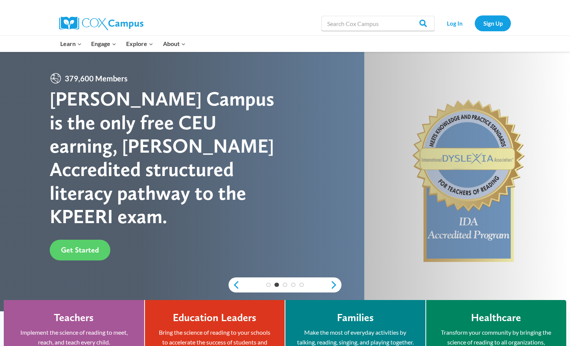
click at [289, 286] on div "4" at bounding box center [293, 284] width 8 height 5
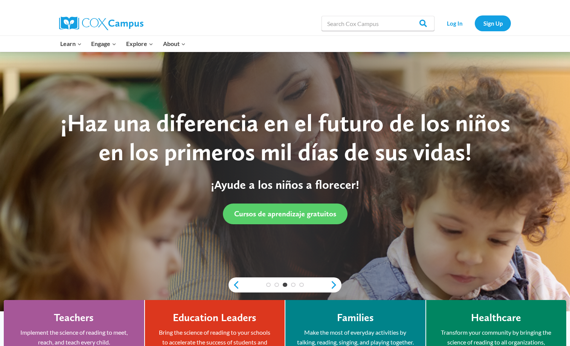
click at [298, 286] on div "5" at bounding box center [301, 284] width 8 height 5
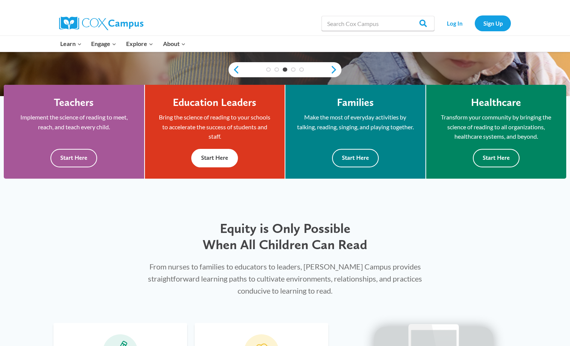
scroll to position [214, 0]
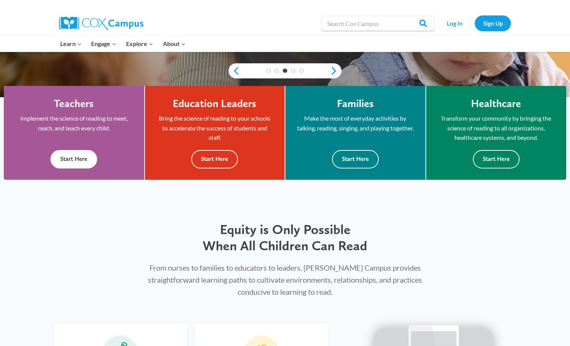
click at [85, 159] on button "Start Here" at bounding box center [73, 159] width 47 height 18
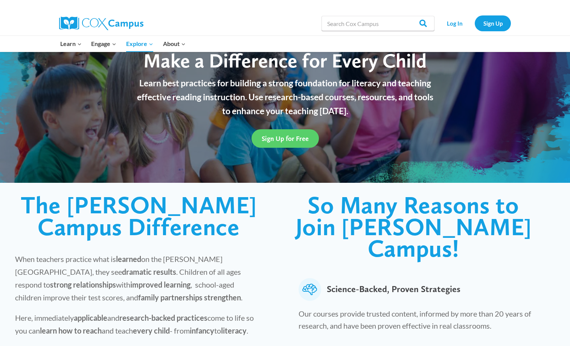
scroll to position [57, 0]
click at [268, 134] on span "Sign Up for Free" at bounding box center [285, 138] width 47 height 8
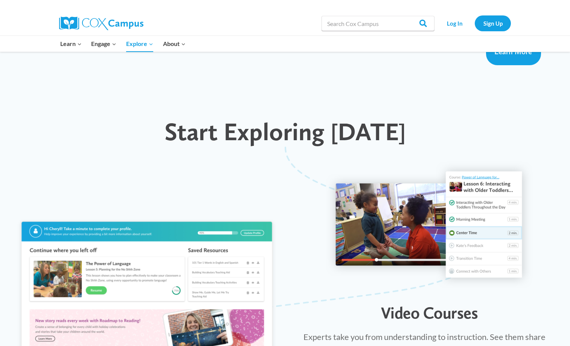
scroll to position [653, 0]
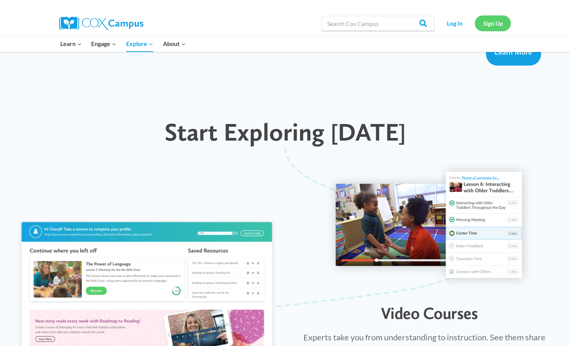
click at [488, 21] on link "Sign Up" at bounding box center [493, 22] width 36 height 15
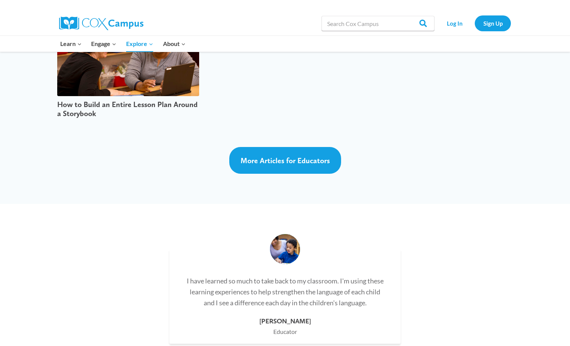
scroll to position [1972, 0]
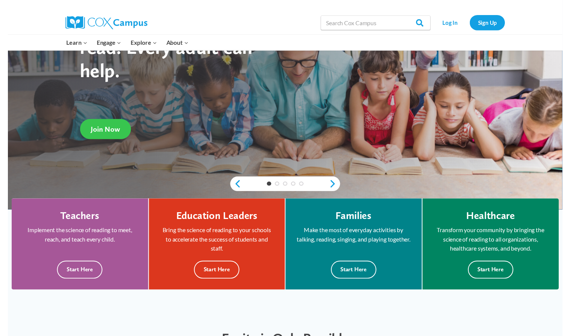
scroll to position [95, 0]
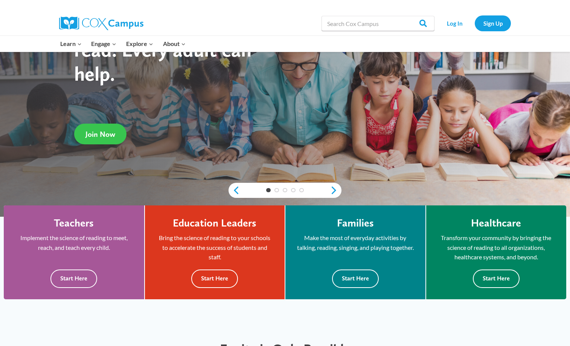
click at [107, 137] on span "Join Now" at bounding box center [100, 134] width 30 height 9
